Goal: Task Accomplishment & Management: Complete application form

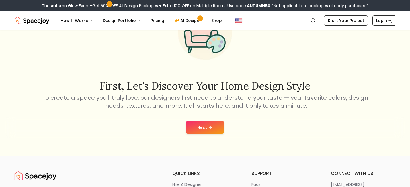
scroll to position [74, 0]
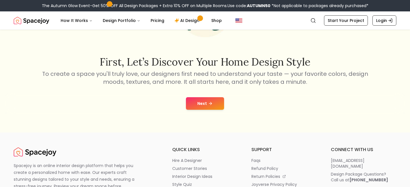
click at [203, 107] on button "Next" at bounding box center [205, 103] width 38 height 13
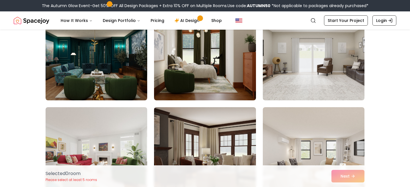
scroll to position [1341, 0]
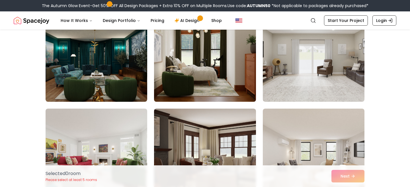
click at [172, 80] on img at bounding box center [205, 56] width 107 height 96
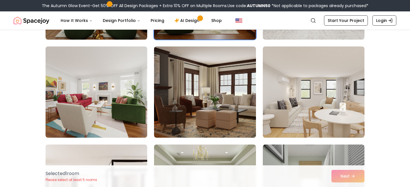
scroll to position [1365, 0]
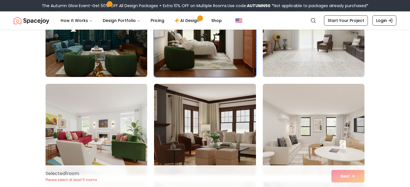
click at [235, 110] on img at bounding box center [205, 129] width 107 height 96
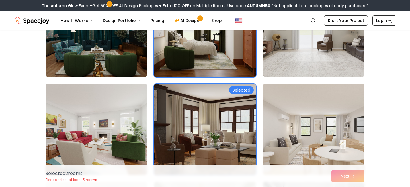
click at [235, 110] on img at bounding box center [205, 129] width 107 height 96
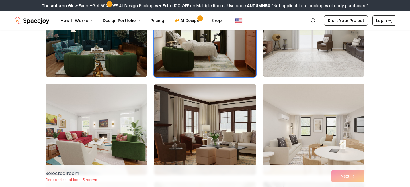
click at [244, 36] on img at bounding box center [205, 31] width 107 height 96
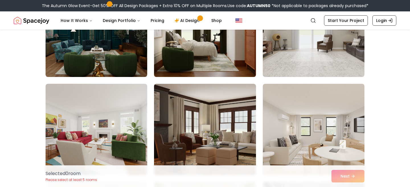
click at [242, 40] on img at bounding box center [205, 31] width 107 height 96
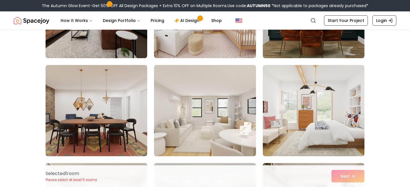
scroll to position [875, 0]
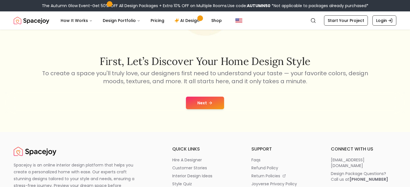
scroll to position [74, 0]
